Goal: Navigation & Orientation: Find specific page/section

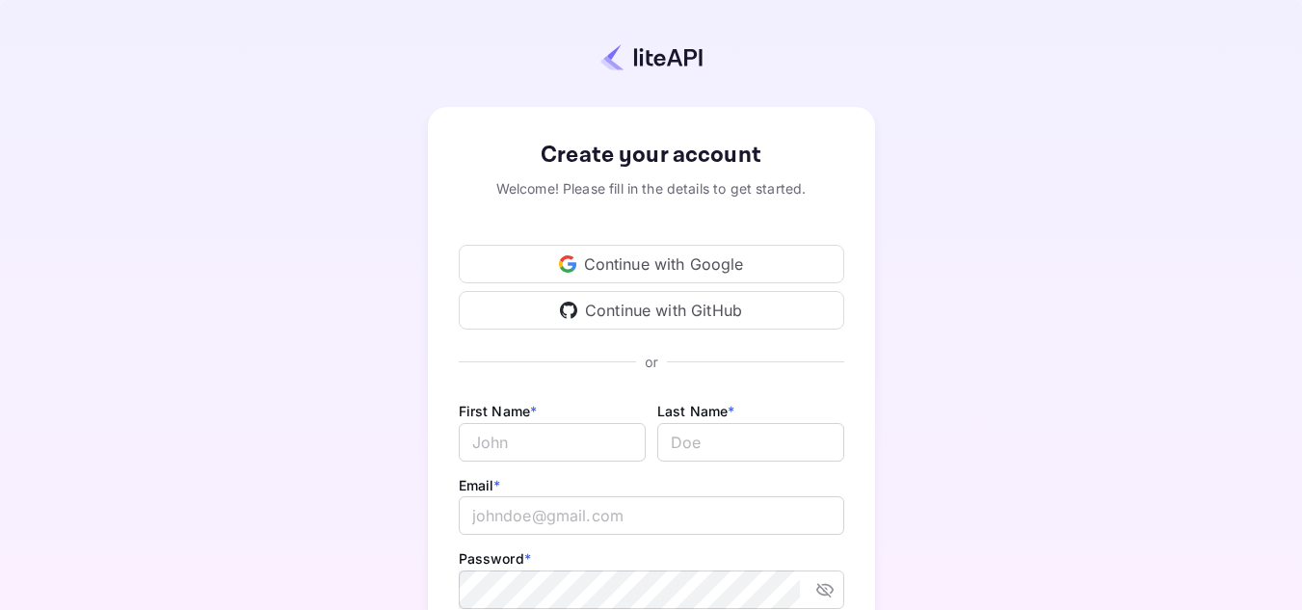
click at [736, 310] on div "Continue with GitHub" at bounding box center [652, 310] width 386 height 39
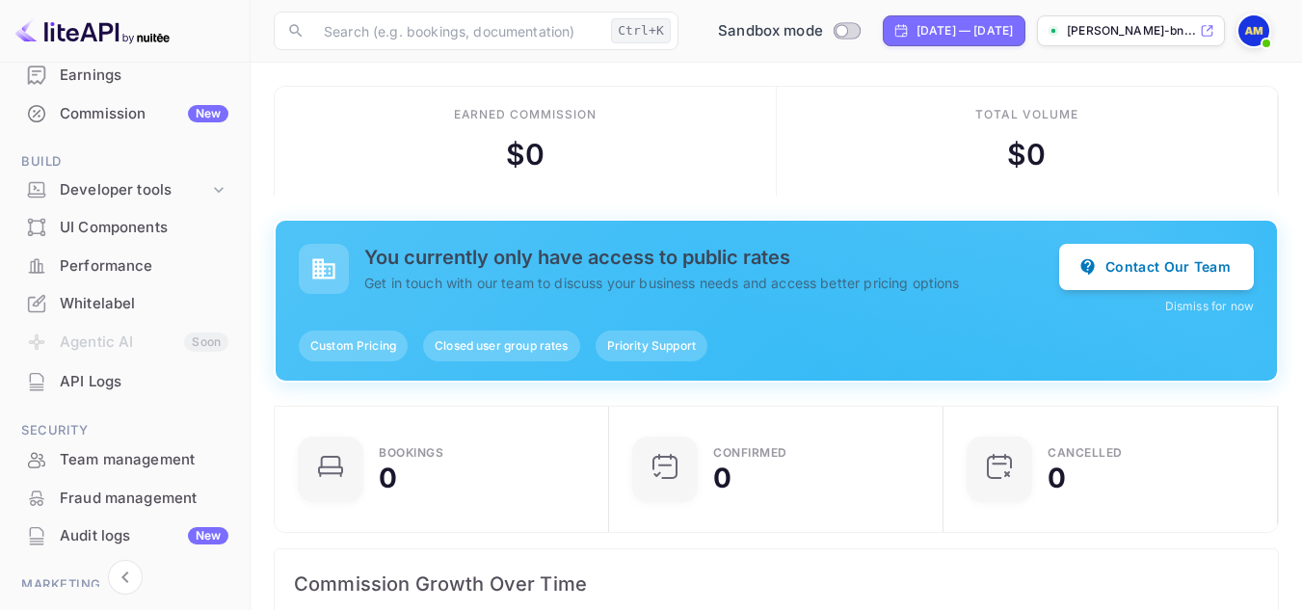
scroll to position [321, 0]
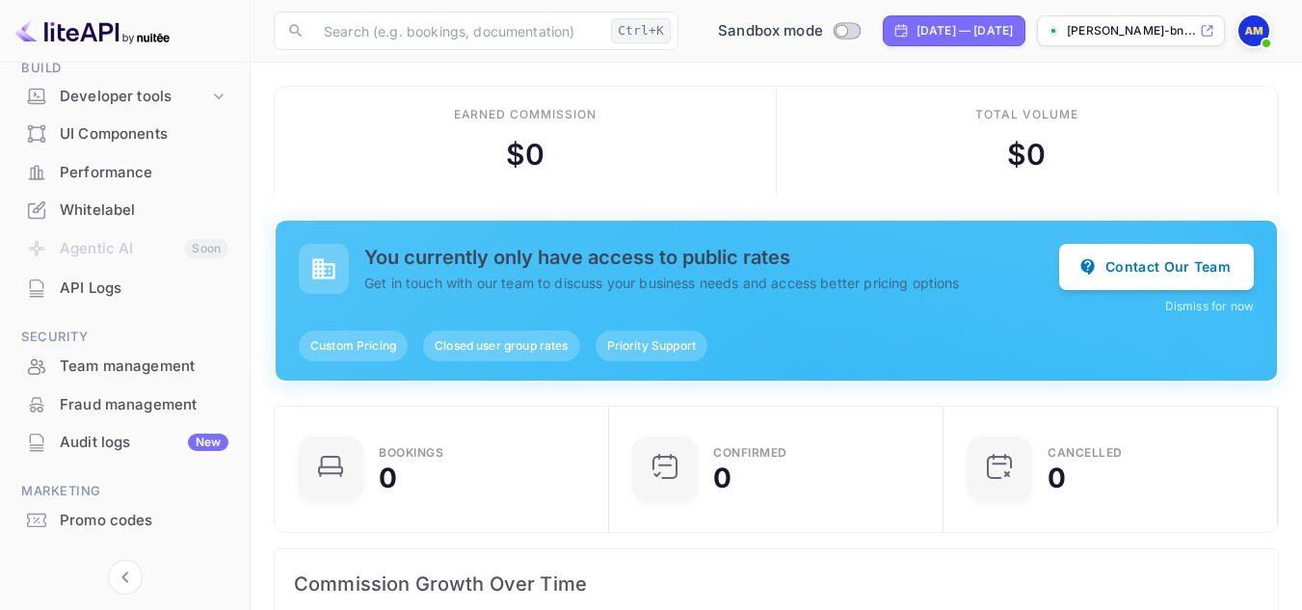
click at [129, 379] on div "Team management" at bounding box center [125, 367] width 226 height 38
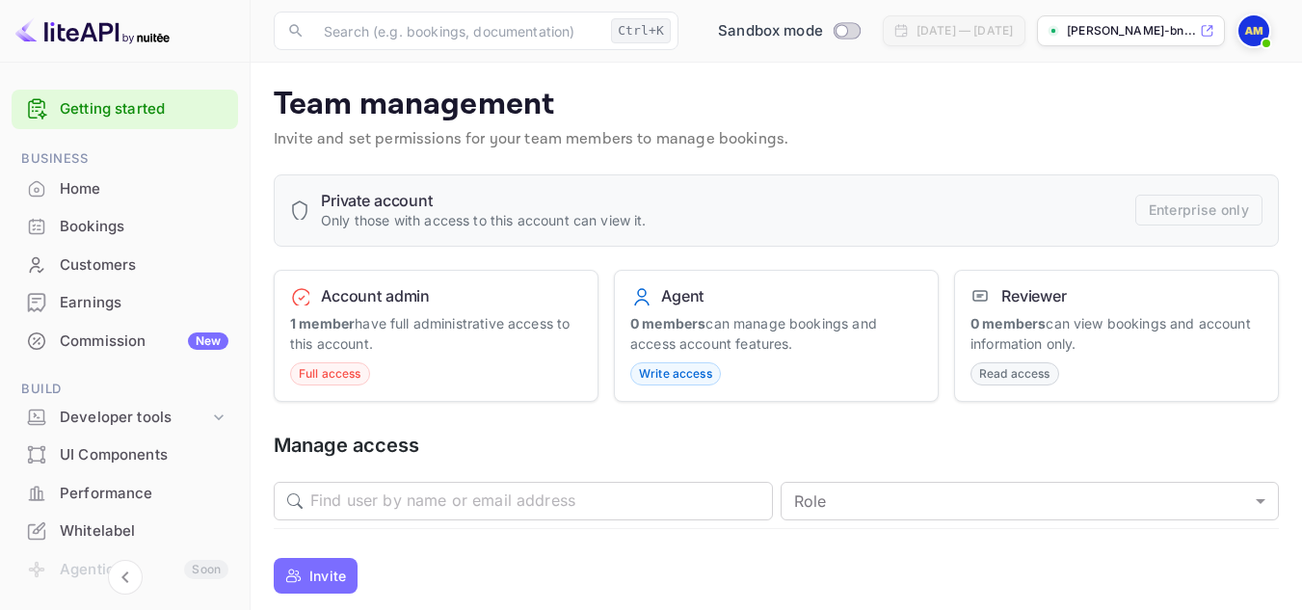
click at [134, 173] on div "Home" at bounding box center [125, 190] width 226 height 38
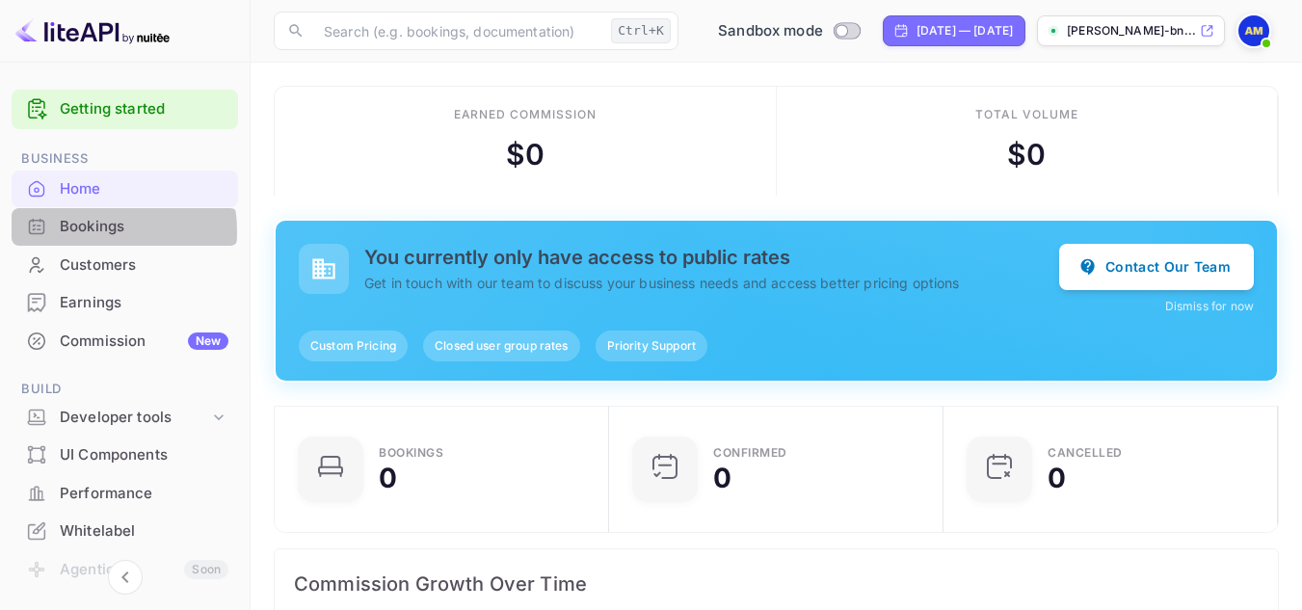
click at [91, 231] on div "Bookings" at bounding box center [144, 227] width 169 height 22
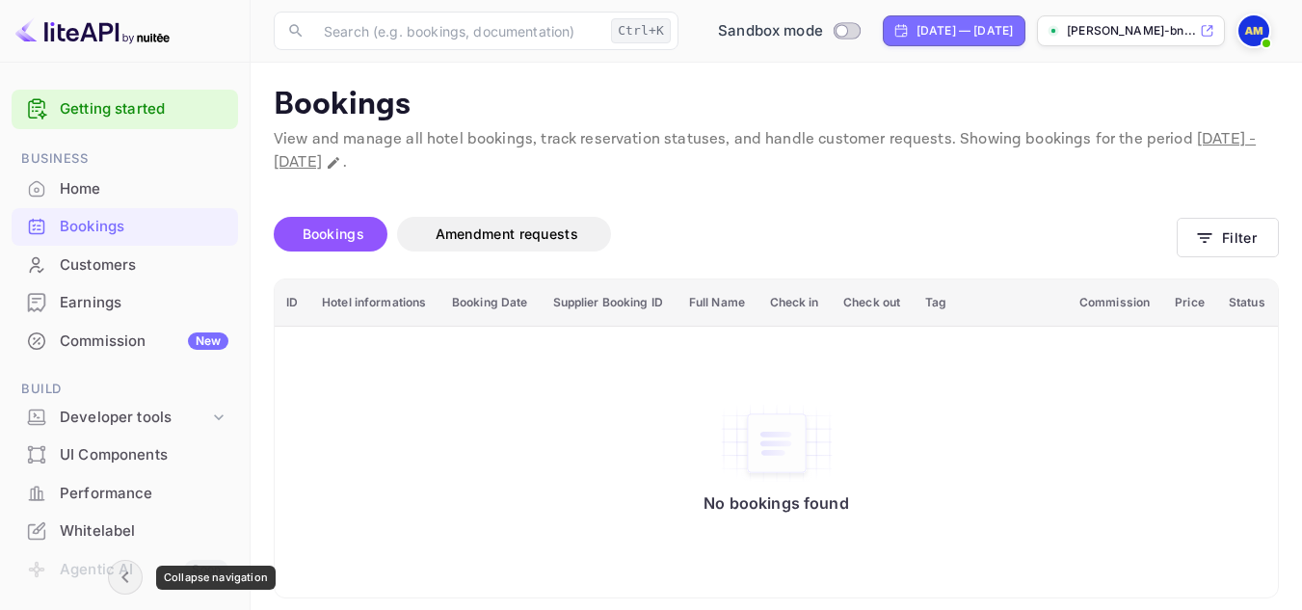
click at [127, 581] on icon "Collapse navigation" at bounding box center [124, 578] width 7 height 12
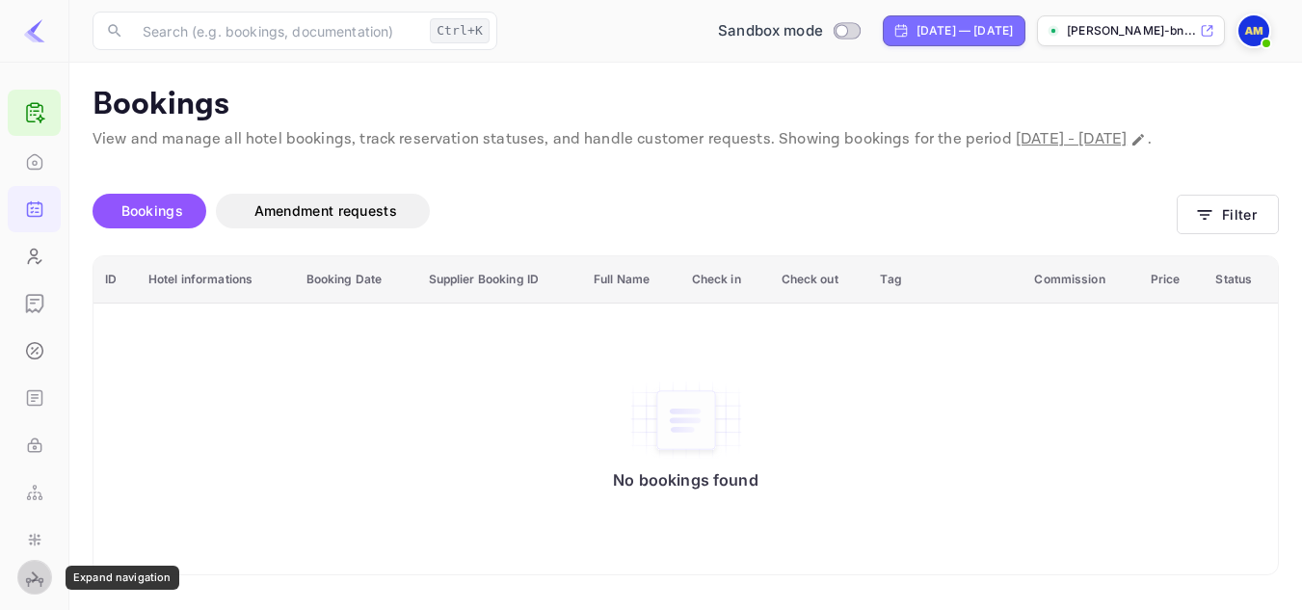
click at [32, 583] on icon "Expand navigation" at bounding box center [34, 577] width 23 height 23
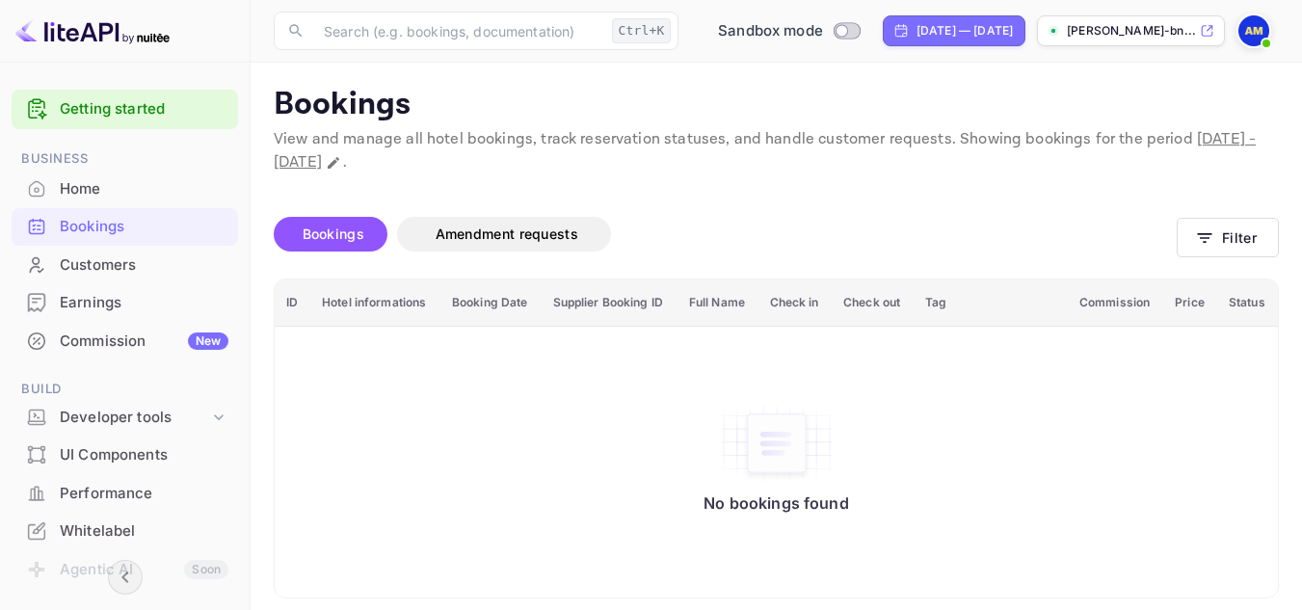
click at [126, 197] on div "Home" at bounding box center [144, 189] width 169 height 22
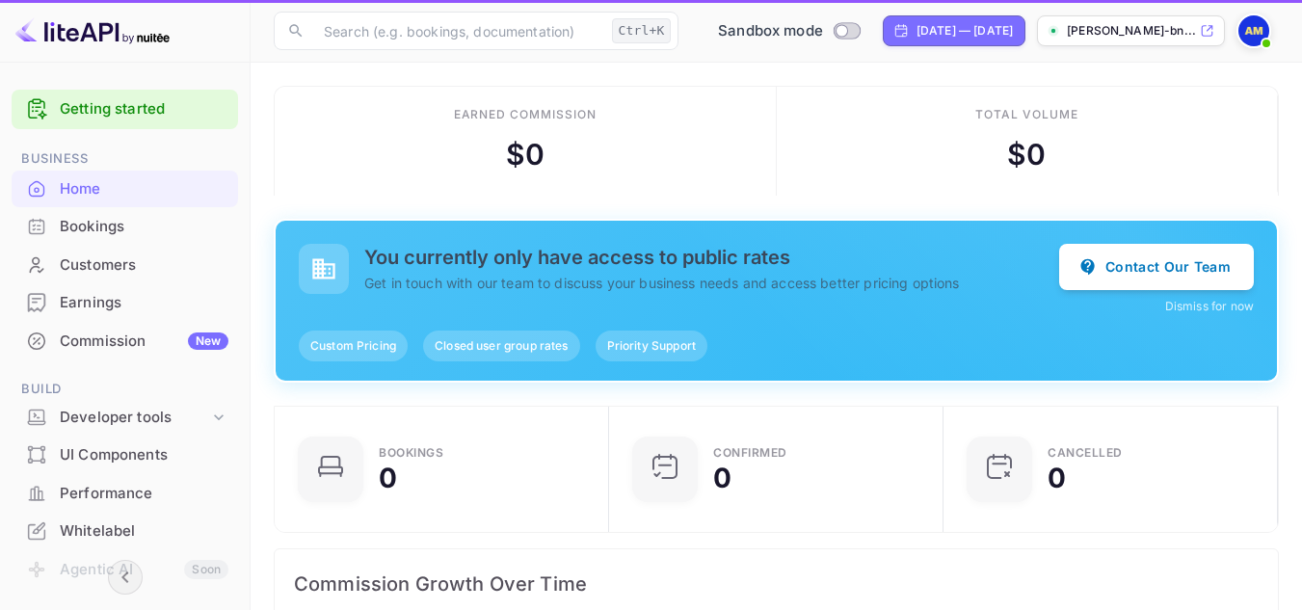
scroll to position [299, 308]
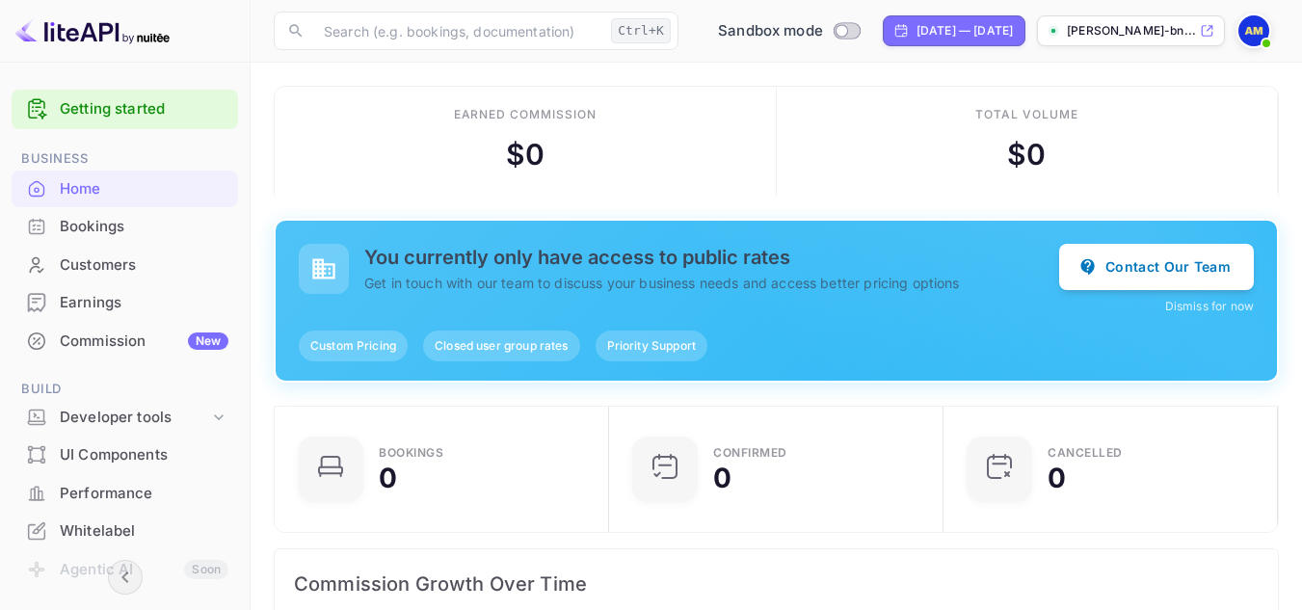
click at [1203, 29] on icon at bounding box center [1207, 30] width 14 height 13
click at [119, 411] on div "Developer tools" at bounding box center [134, 418] width 149 height 22
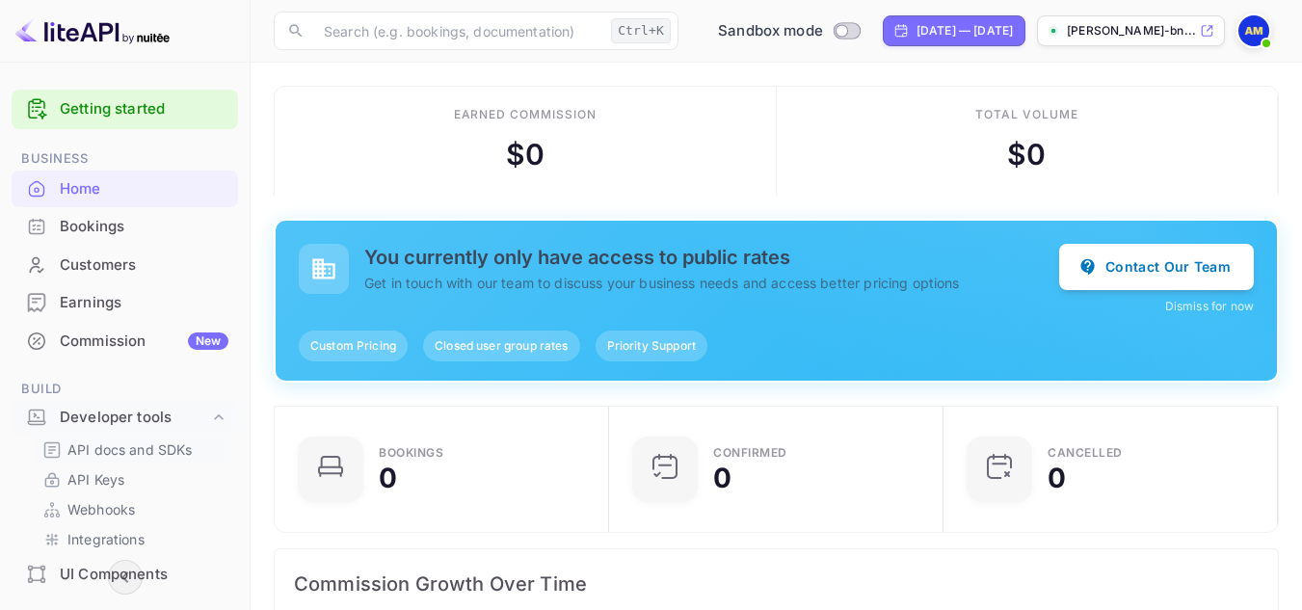
click at [143, 457] on p "API docs and SDKs" at bounding box center [129, 449] width 125 height 20
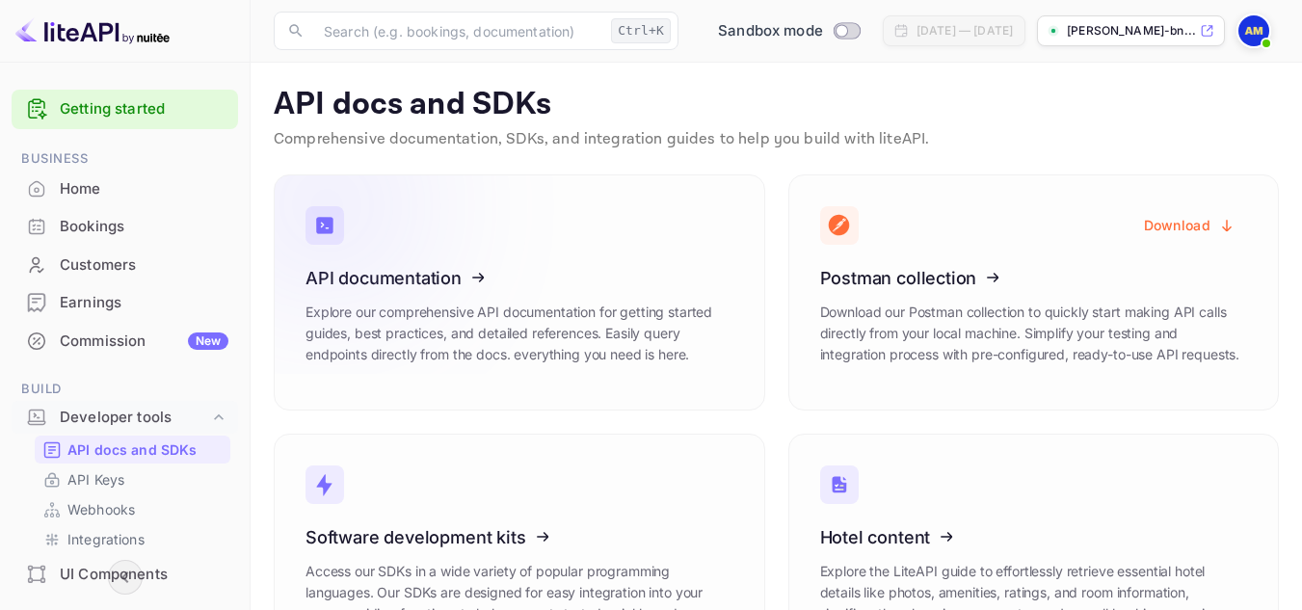
click at [671, 359] on p "Explore our comprehensive API documentation for getting started guides, best pr…" at bounding box center [520, 334] width 428 height 64
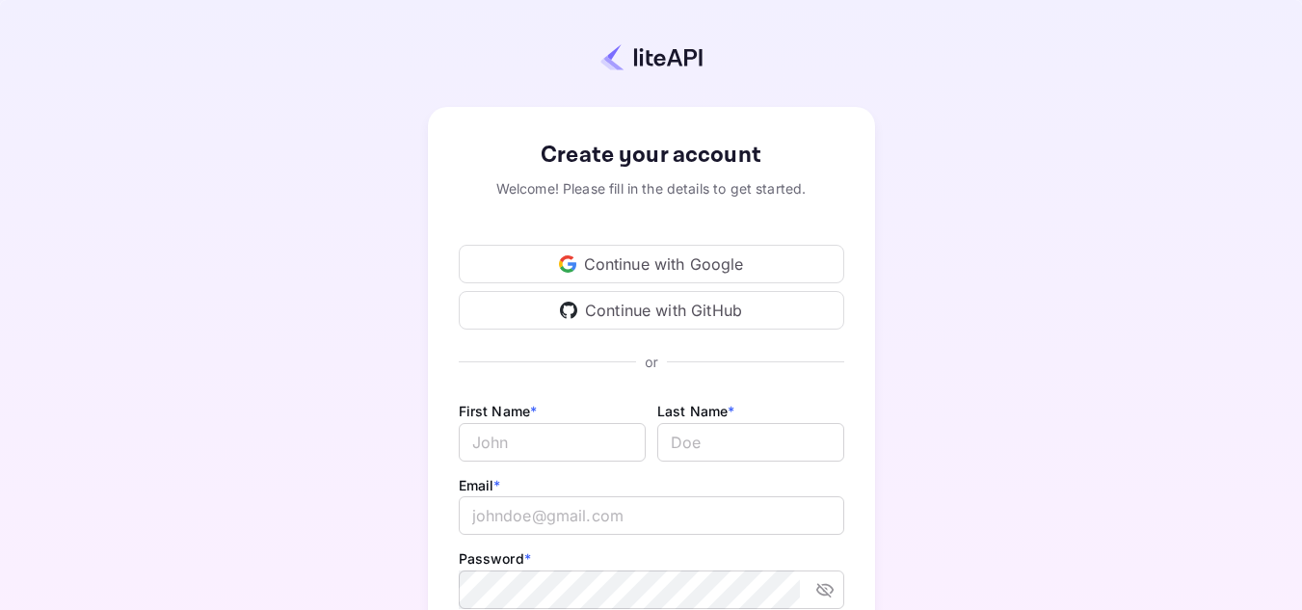
click at [710, 310] on div "Continue with GitHub" at bounding box center [652, 310] width 386 height 39
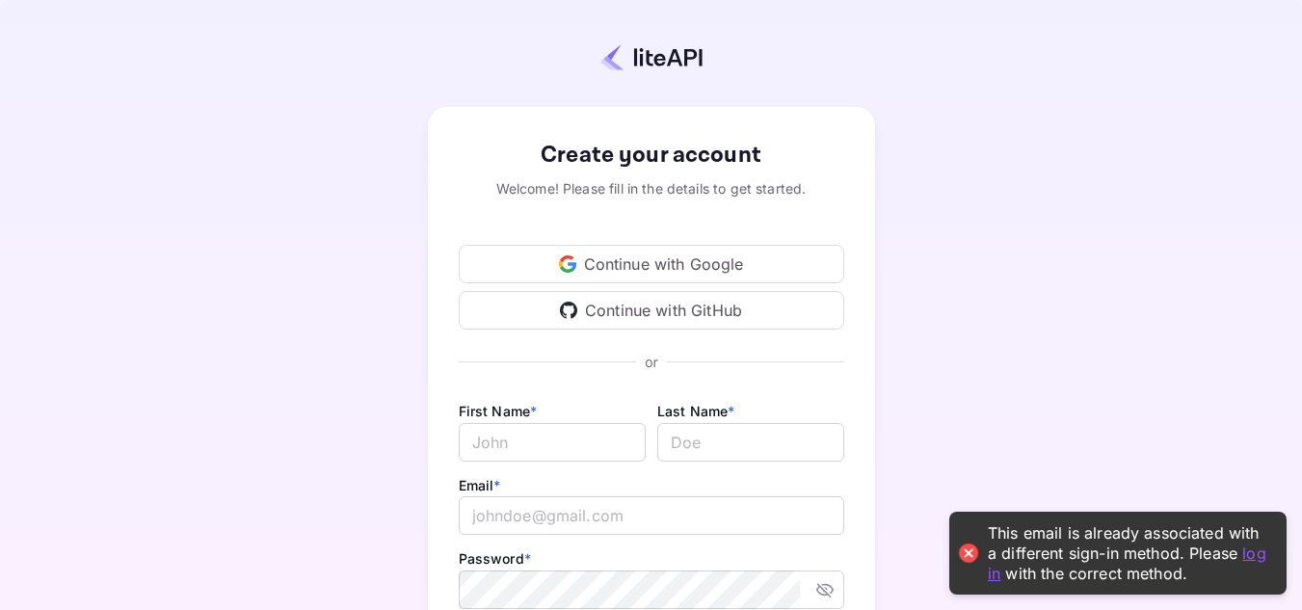
click at [1251, 556] on link "log in" at bounding box center [1127, 563] width 279 height 40
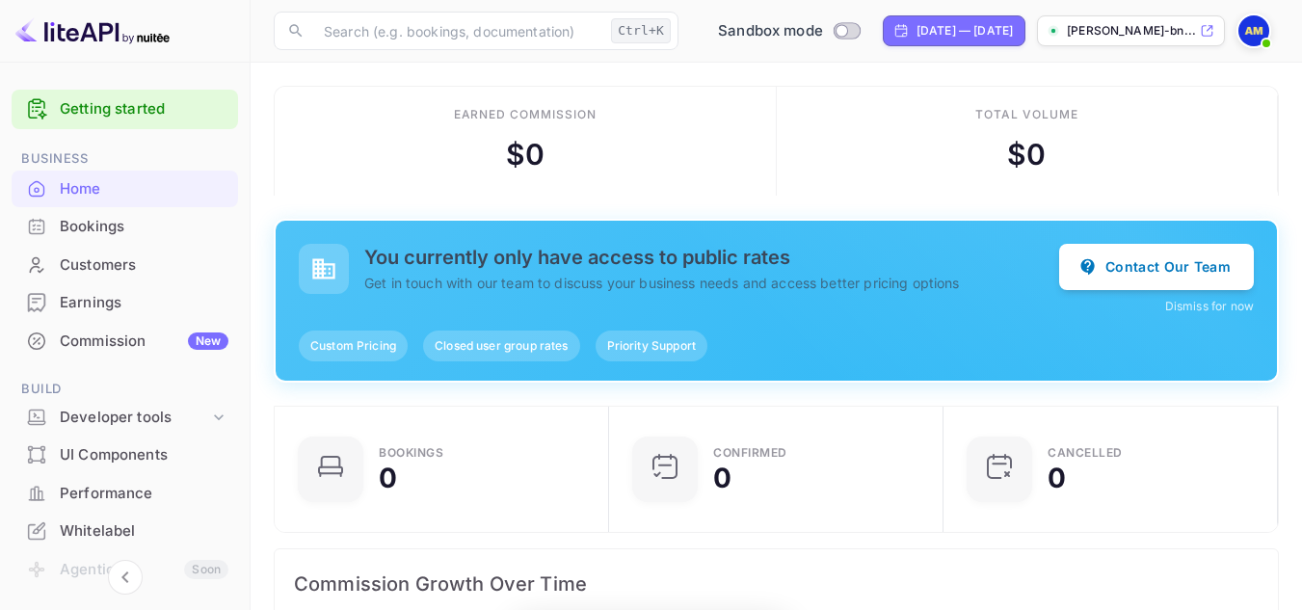
scroll to position [299, 308]
click at [134, 415] on div "Developer tools" at bounding box center [134, 418] width 149 height 22
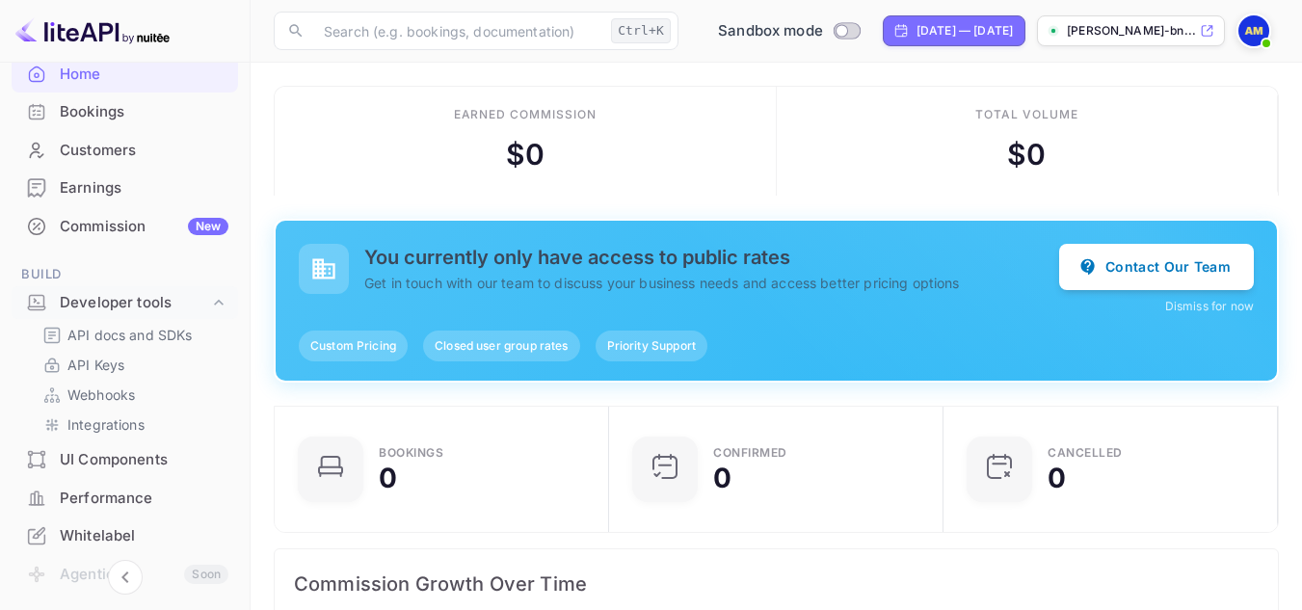
scroll to position [161, 0]
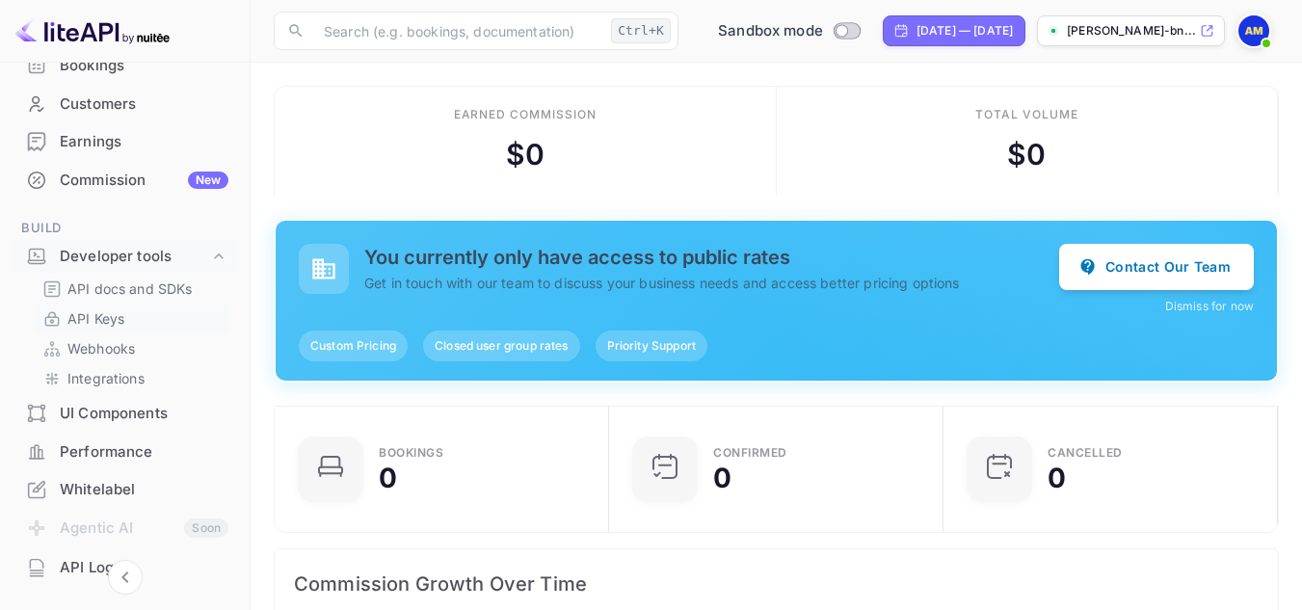
click at [114, 312] on p "API Keys" at bounding box center [95, 318] width 57 height 20
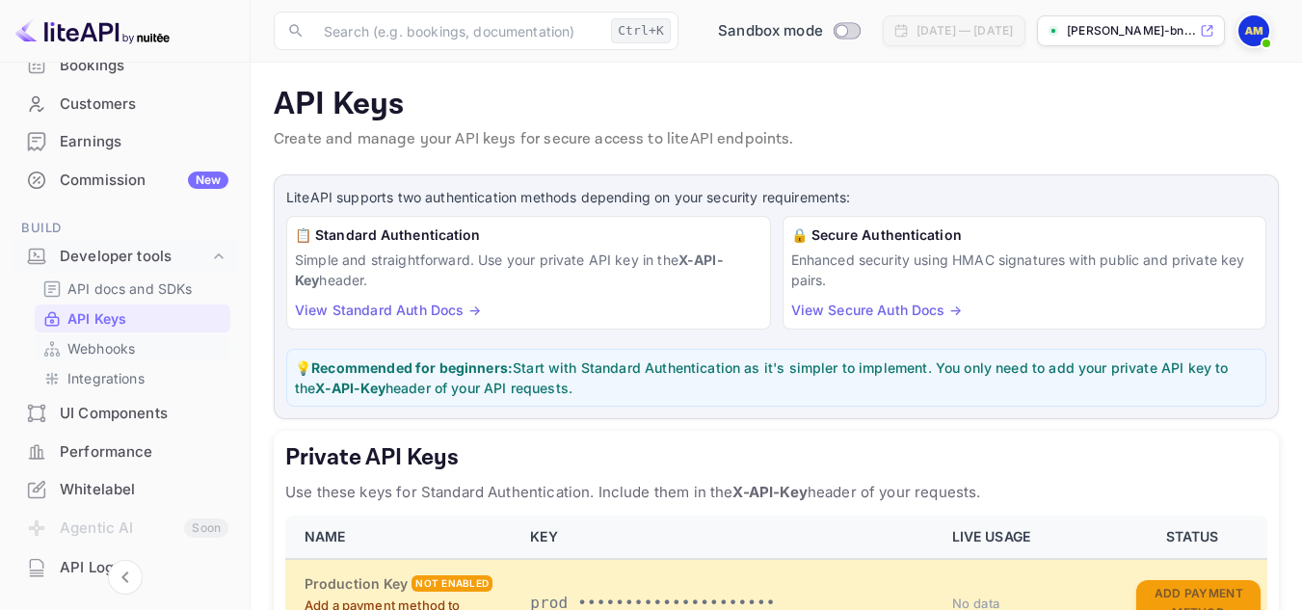
click at [150, 356] on link "Webhooks" at bounding box center [132, 348] width 180 height 20
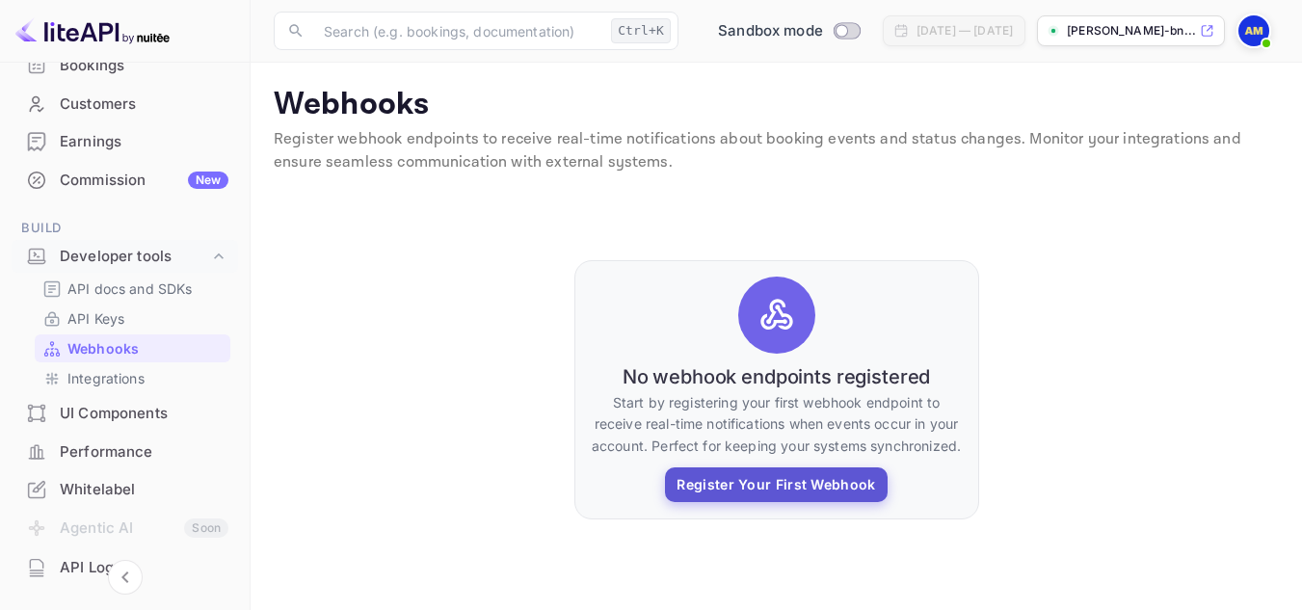
click at [854, 486] on button "Register Your First Webhook" at bounding box center [776, 484] width 222 height 35
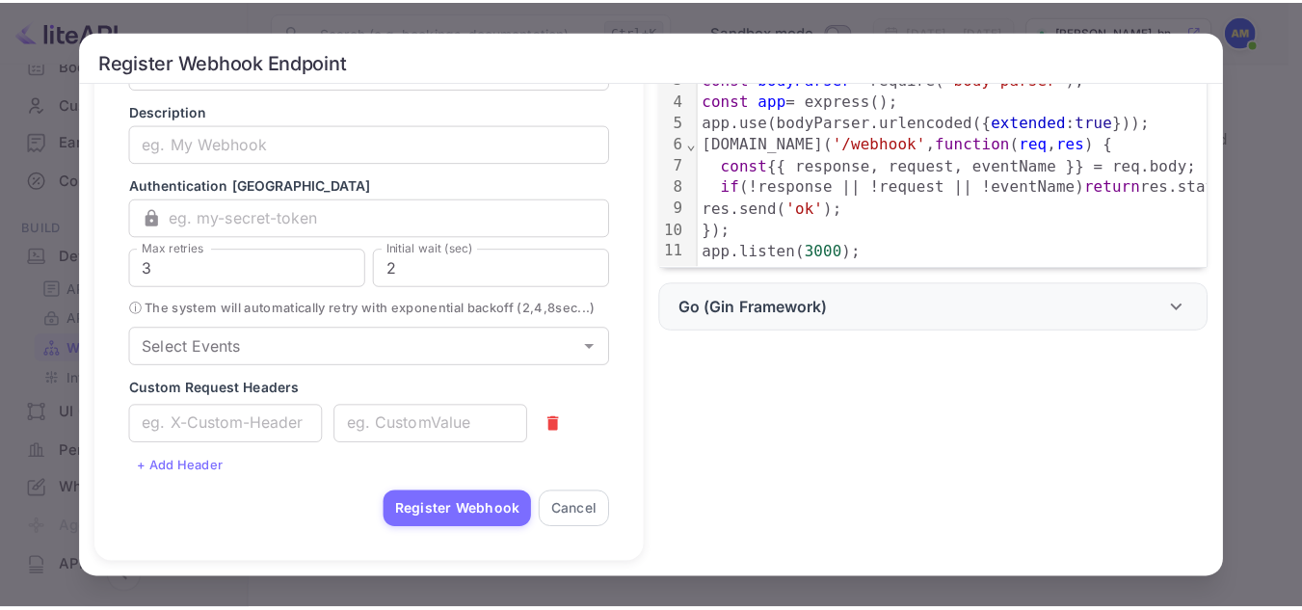
scroll to position [227, 0]
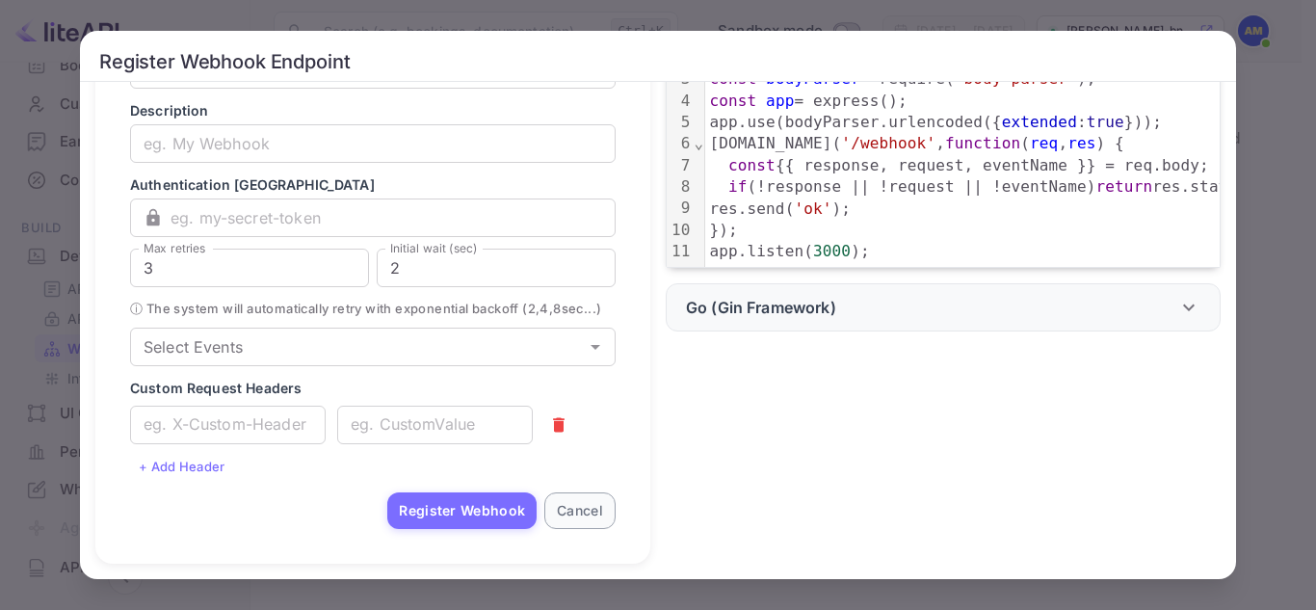
click at [573, 505] on button "Cancel" at bounding box center [580, 510] width 71 height 37
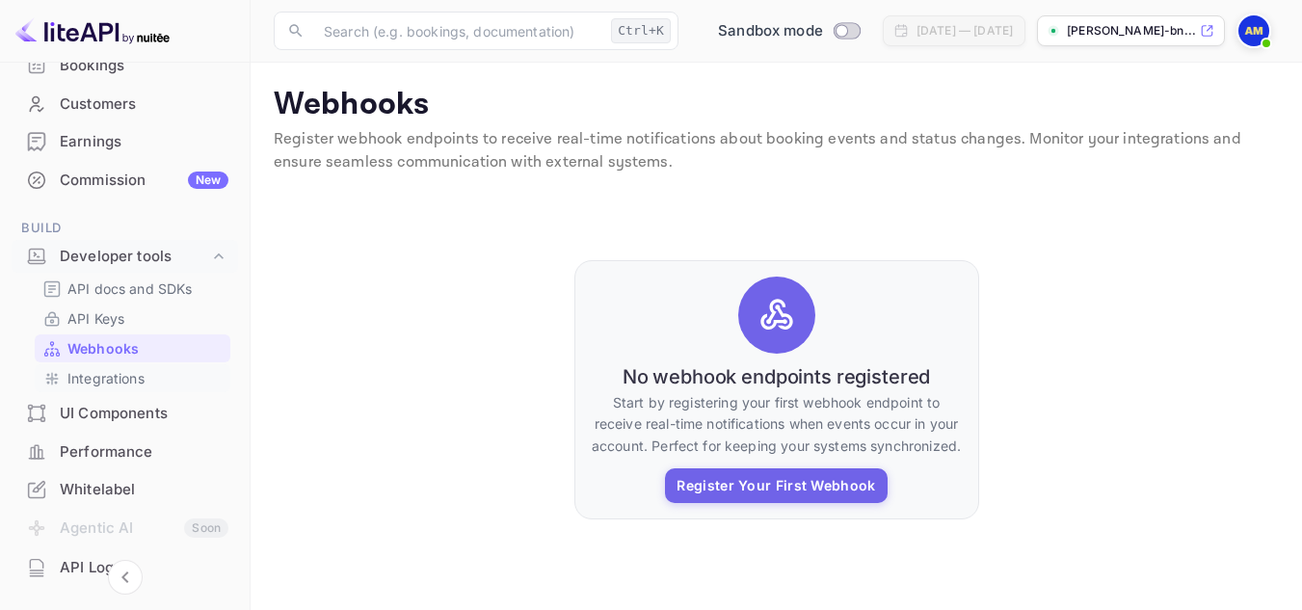
click at [119, 380] on p "Integrations" at bounding box center [105, 378] width 77 height 20
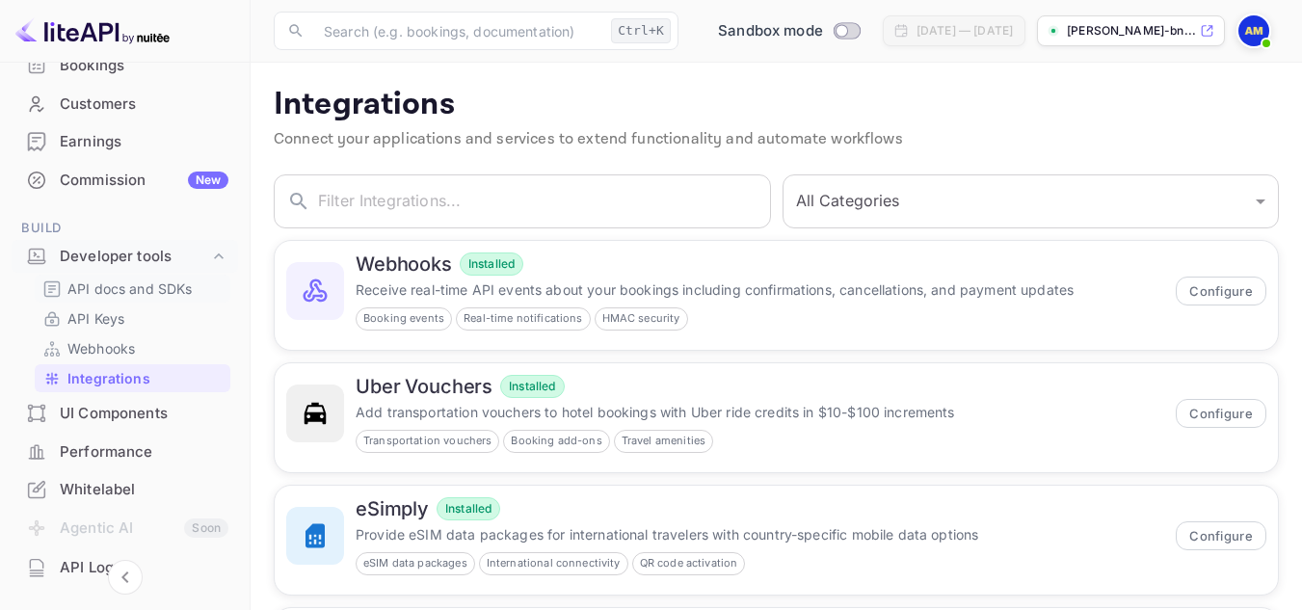
click at [130, 296] on p "API docs and SDKs" at bounding box center [129, 289] width 125 height 20
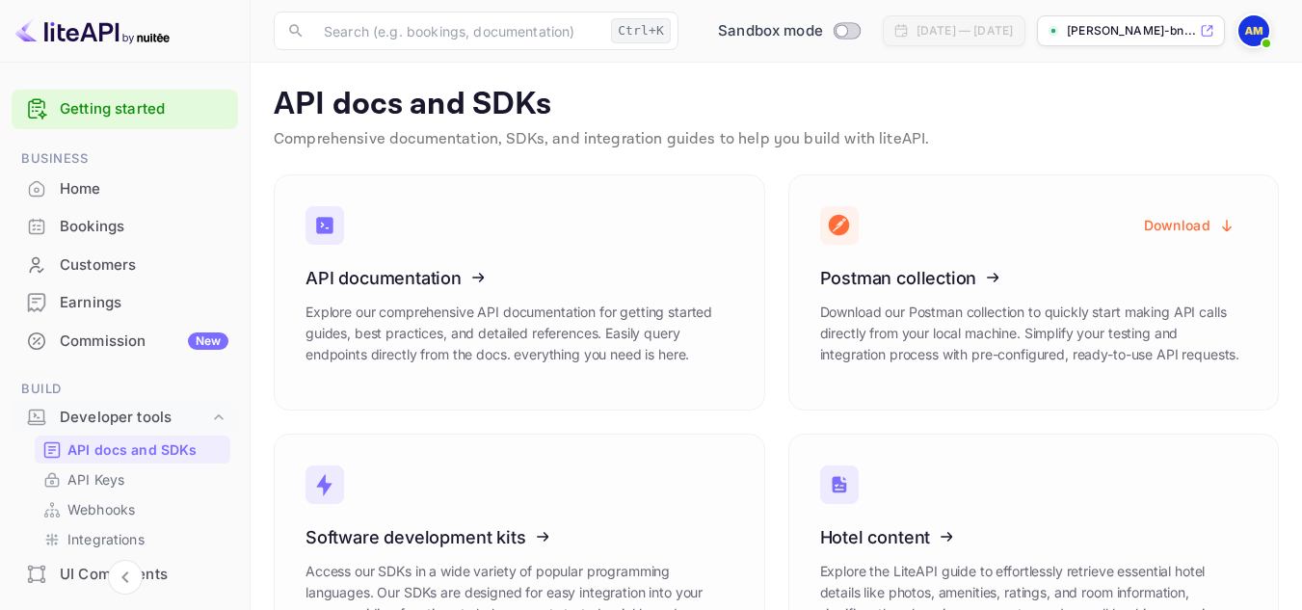
click at [63, 178] on div "Home" at bounding box center [144, 189] width 169 height 22
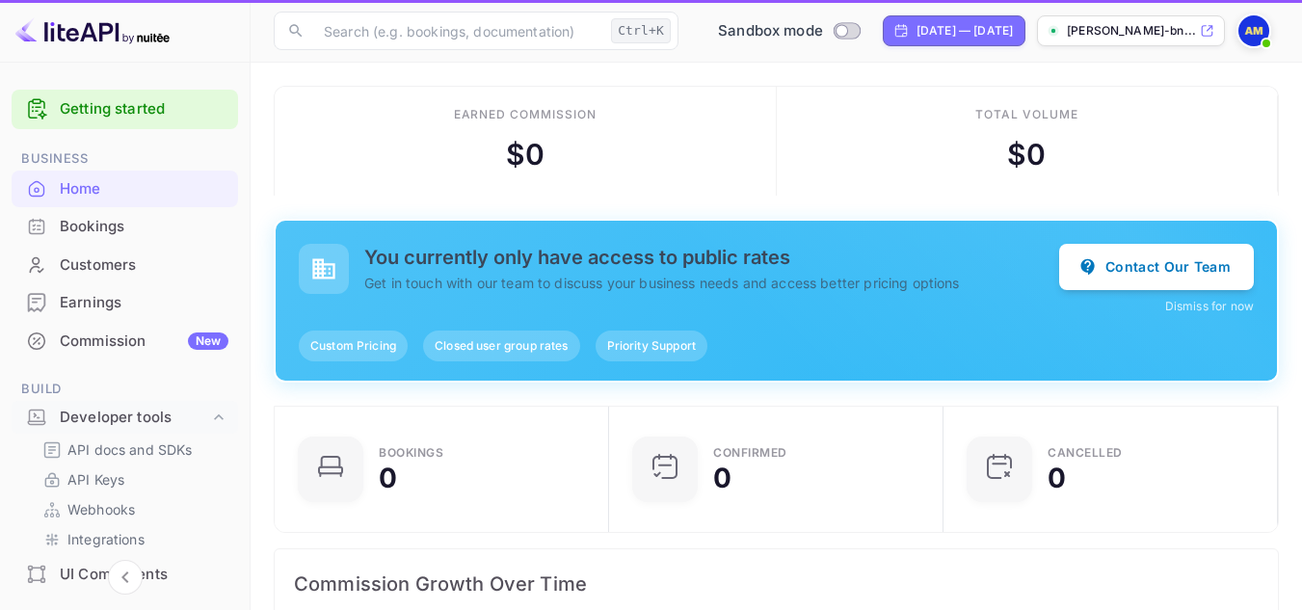
scroll to position [299, 308]
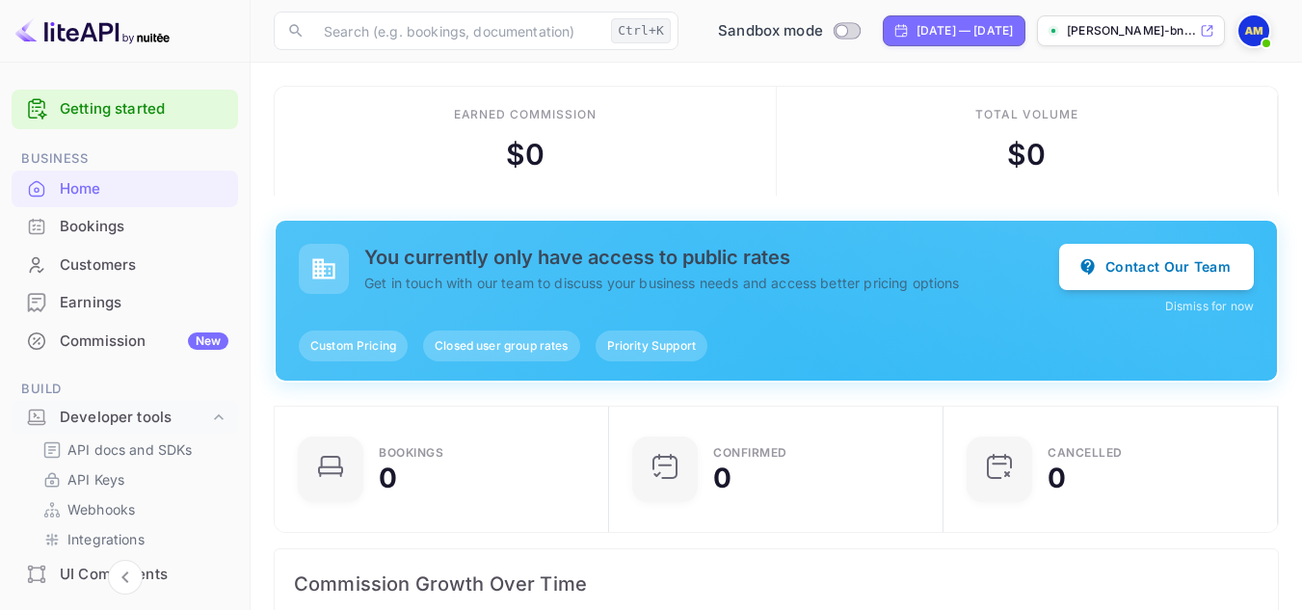
click at [149, 345] on div "Commission New" at bounding box center [144, 342] width 169 height 22
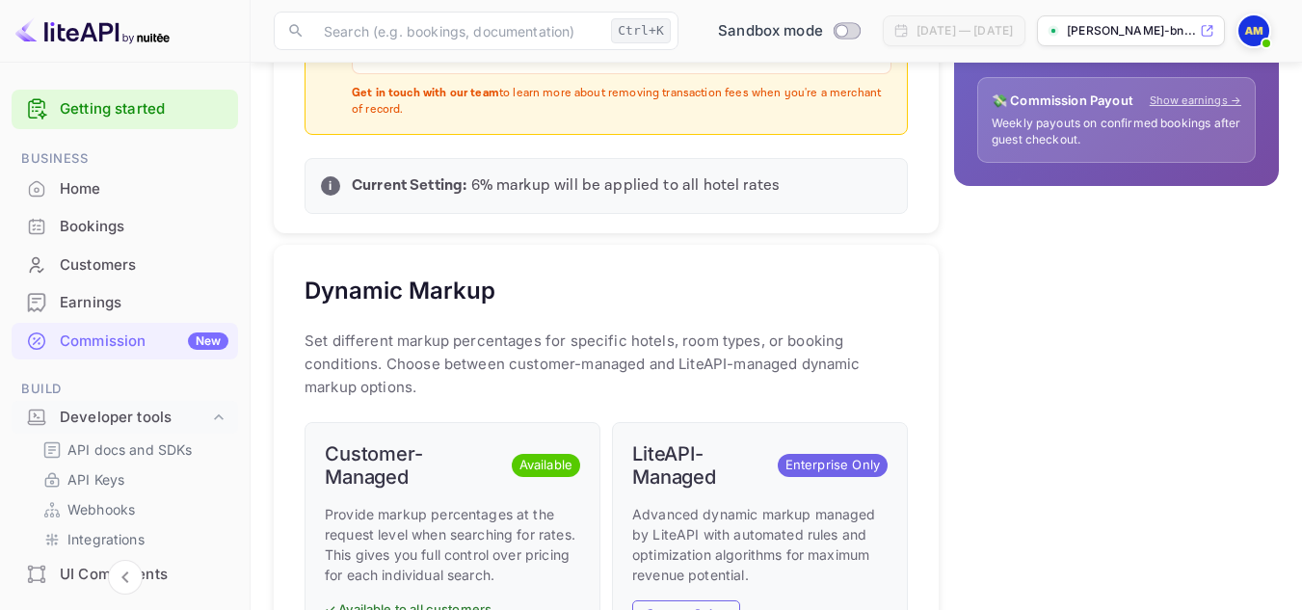
scroll to position [321, 0]
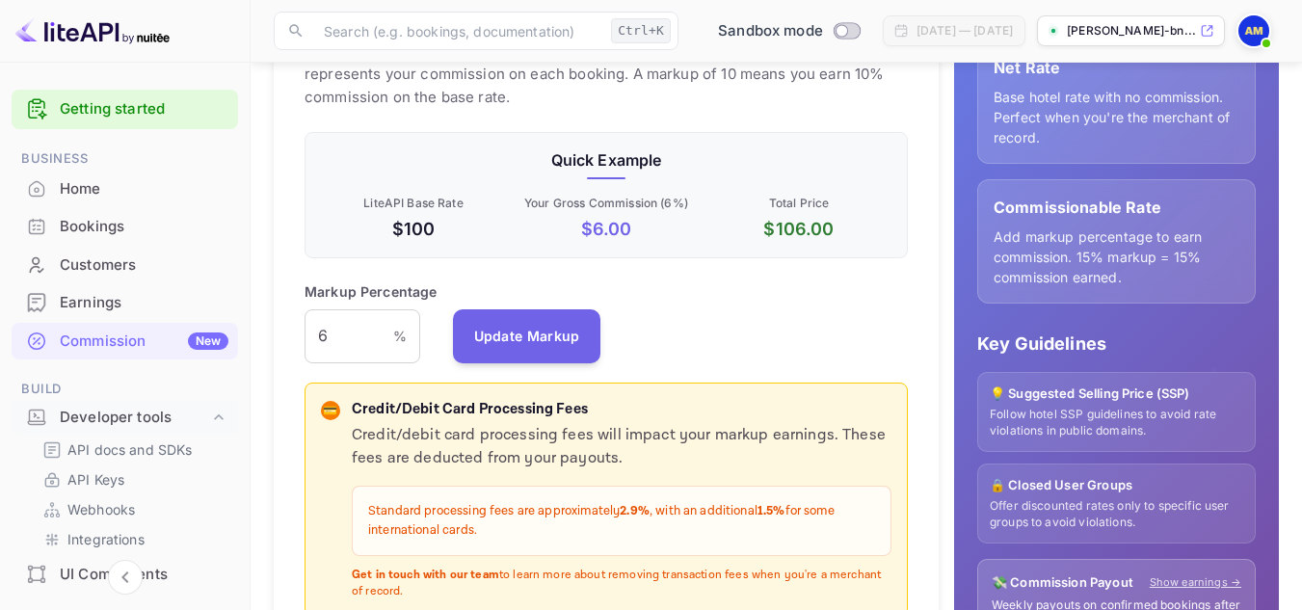
click at [150, 243] on div "Bookings" at bounding box center [125, 227] width 226 height 38
